Goal: Navigation & Orientation: Understand site structure

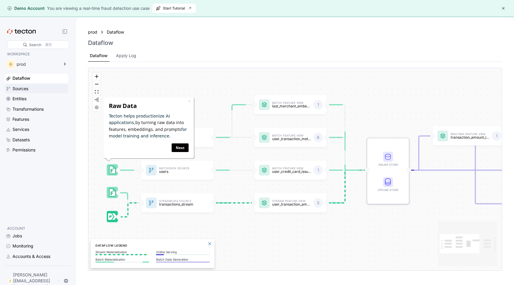
click at [46, 88] on div "Sources" at bounding box center [39, 88] width 55 height 7
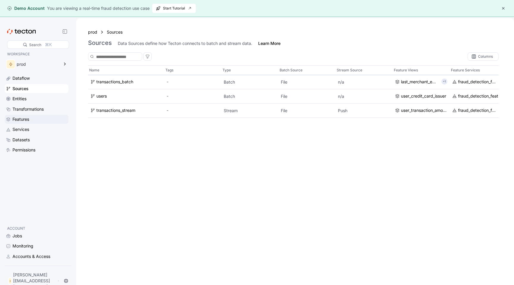
click at [40, 120] on div "Features" at bounding box center [39, 119] width 55 height 7
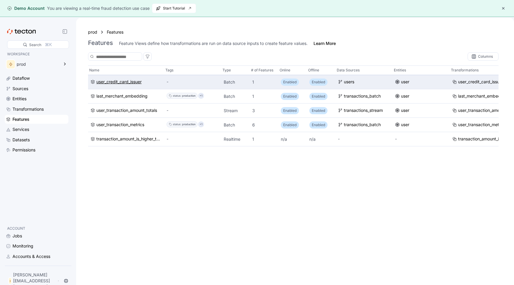
click at [107, 83] on div "user_credit_card_issuer" at bounding box center [118, 82] width 45 height 7
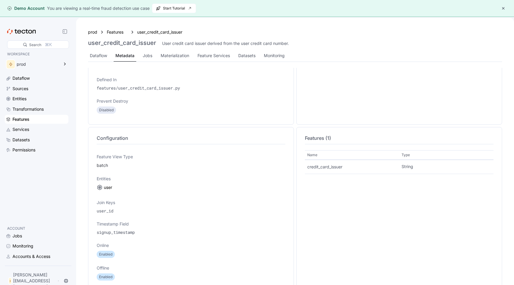
scroll to position [189, 0]
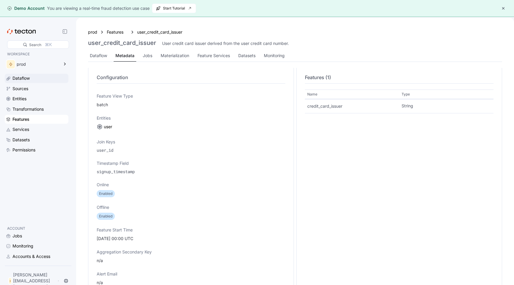
click at [36, 76] on div "Dataflow" at bounding box center [39, 78] width 55 height 7
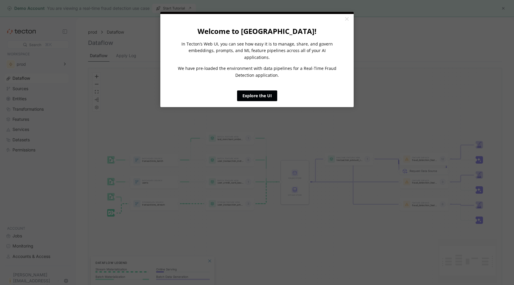
click at [266, 90] on link "Explore the UI" at bounding box center [257, 95] width 40 height 11
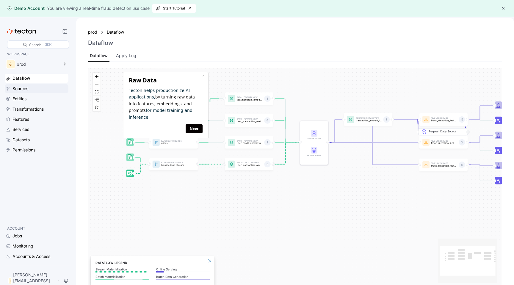
click at [32, 87] on div "Sources" at bounding box center [39, 88] width 55 height 7
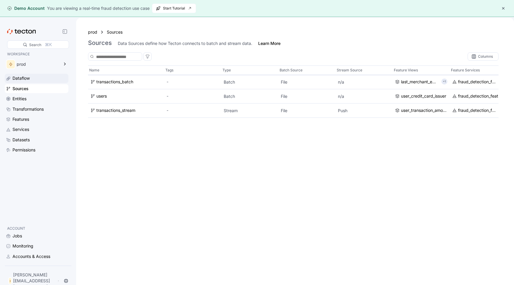
click at [33, 80] on div "Dataflow" at bounding box center [39, 78] width 55 height 7
